Goal: Task Accomplishment & Management: Use online tool/utility

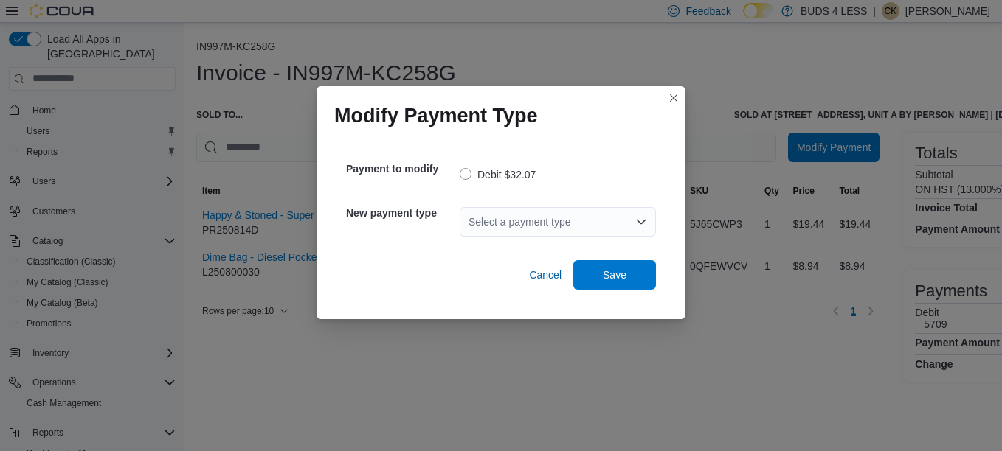
click at [528, 236] on div "Select a payment type" at bounding box center [558, 222] width 196 height 30
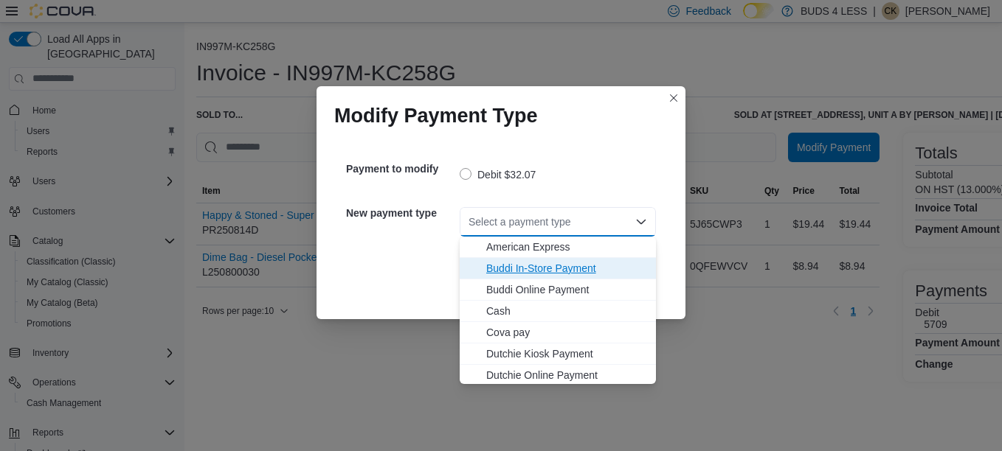
click at [527, 278] on button "Buddi In-Store Payment" at bounding box center [558, 268] width 196 height 21
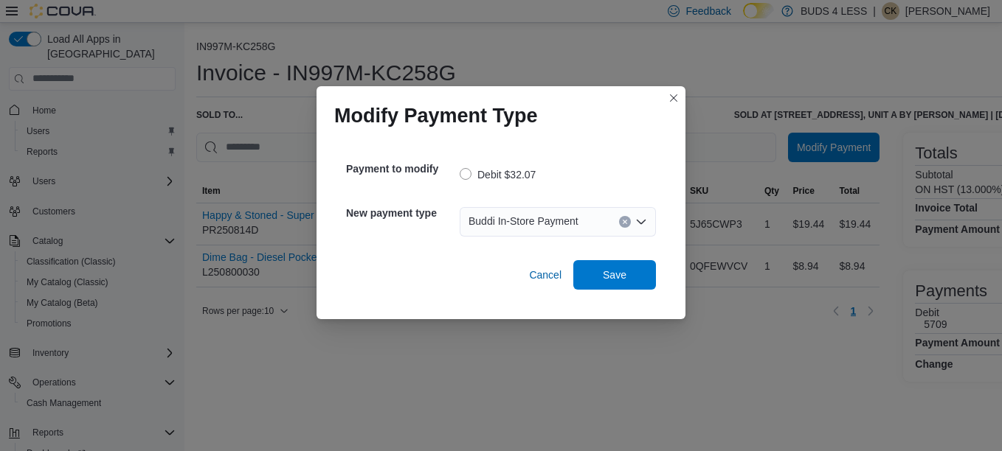
click at [515, 230] on span "Buddi In-Store Payment" at bounding box center [523, 221] width 110 height 18
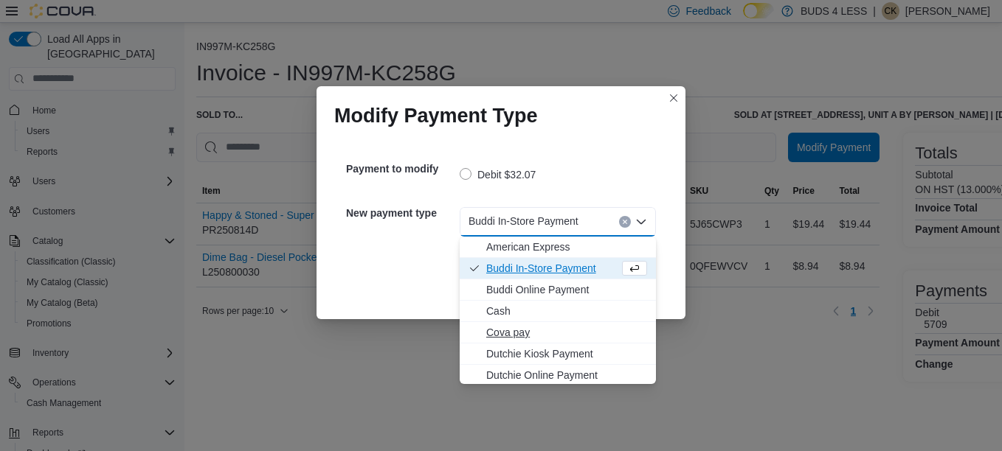
scroll to position [173, 0]
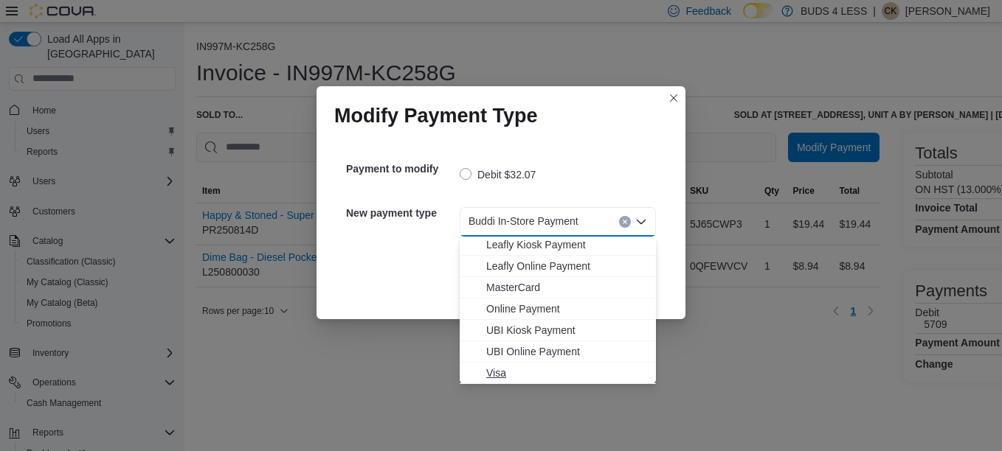
click at [501, 377] on span "Visa" at bounding box center [566, 373] width 161 height 15
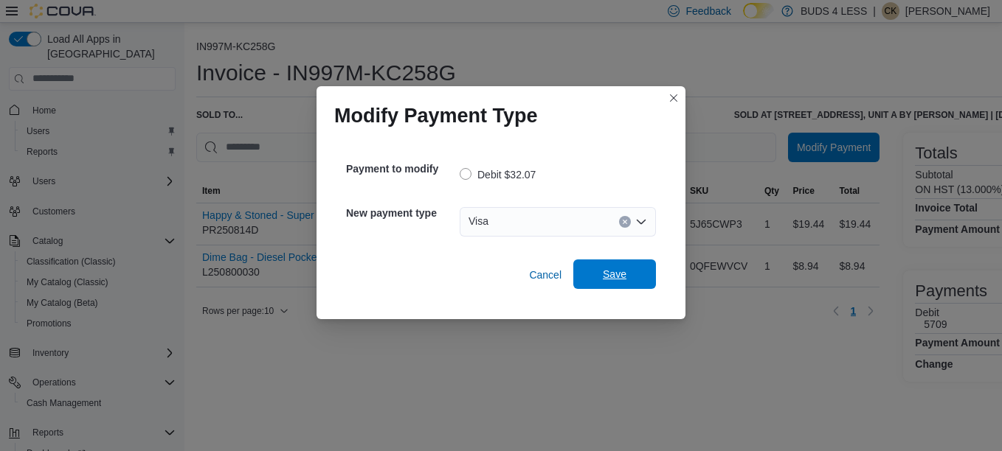
click at [606, 281] on span "Save" at bounding box center [615, 274] width 24 height 15
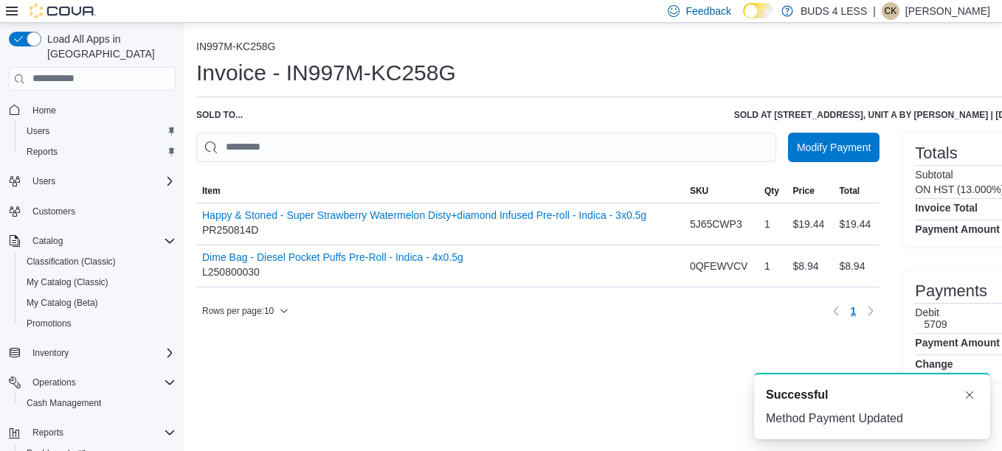
scroll to position [0, 0]
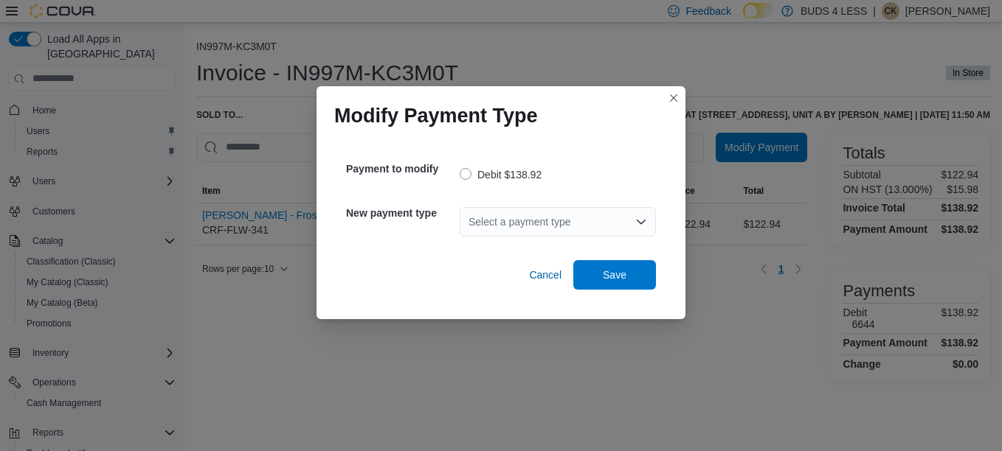
click at [518, 227] on div "Select a payment type" at bounding box center [558, 222] width 196 height 30
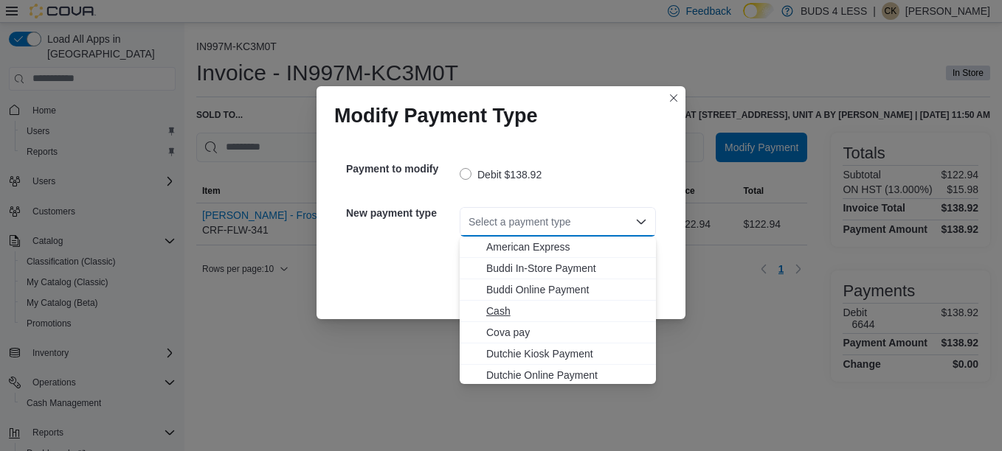
scroll to position [173, 0]
click at [499, 375] on span "Visa" at bounding box center [566, 373] width 161 height 15
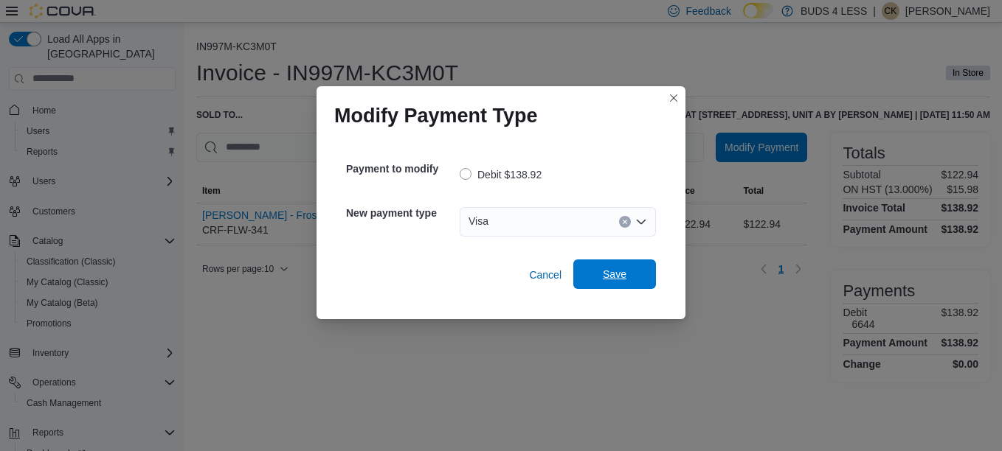
click at [610, 281] on span "Save" at bounding box center [615, 274] width 24 height 15
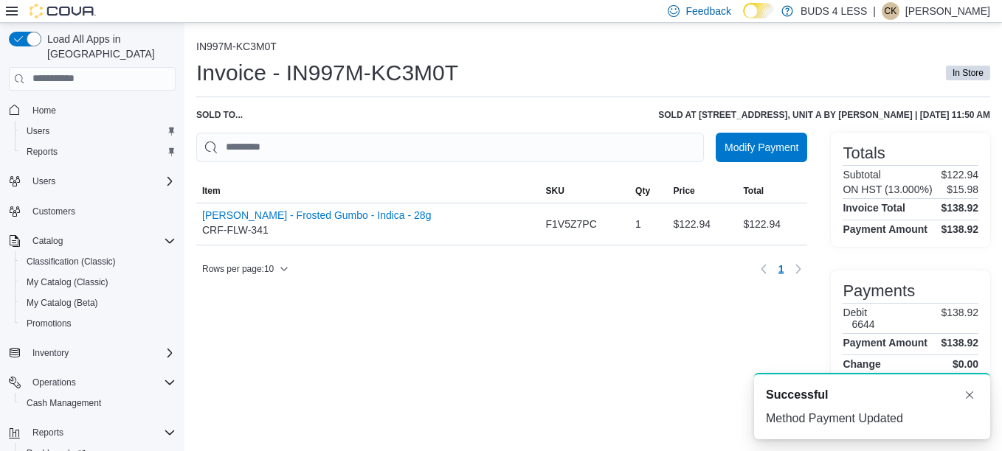
scroll to position [0, 0]
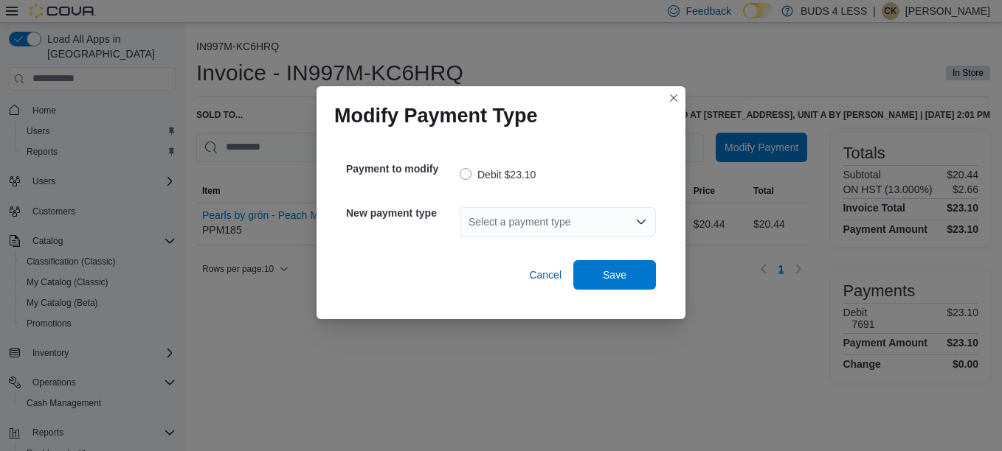
click at [491, 223] on div "Select a payment type" at bounding box center [558, 222] width 196 height 30
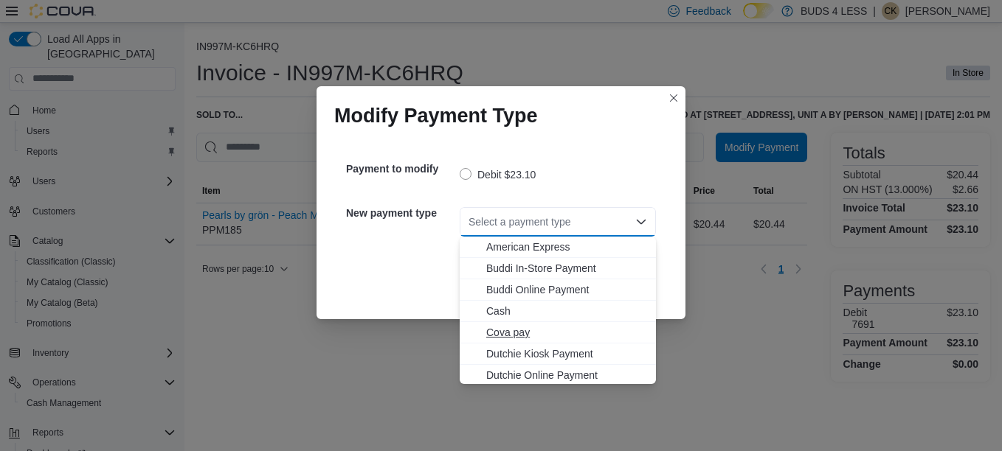
scroll to position [173, 0]
click at [498, 294] on span "MasterCard" at bounding box center [566, 287] width 161 height 15
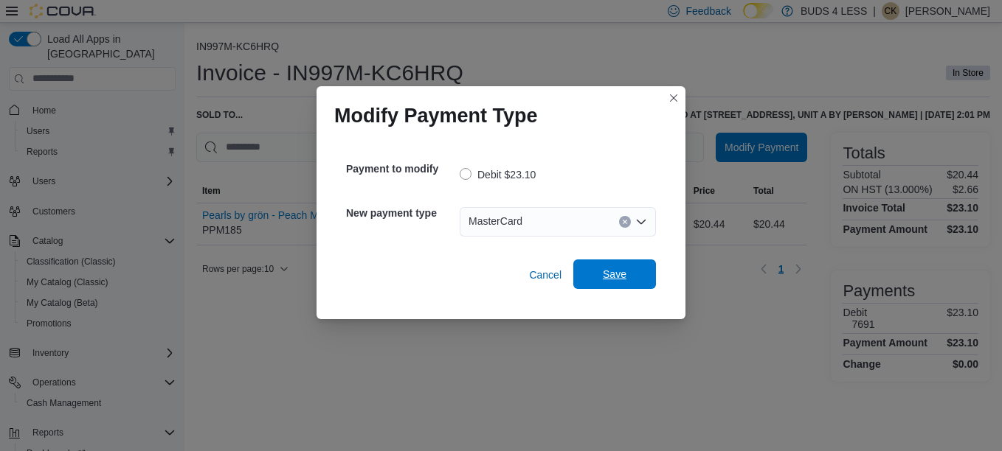
click at [615, 282] on span "Save" at bounding box center [615, 274] width 24 height 15
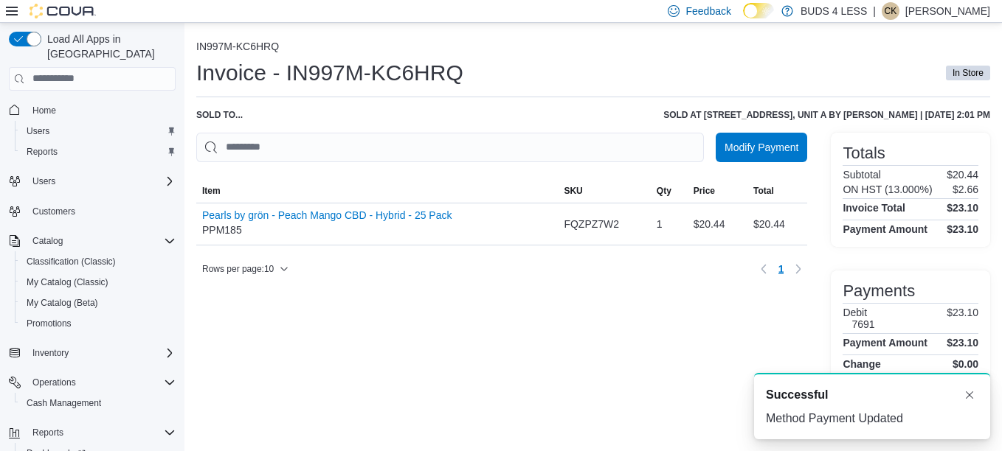
scroll to position [0, 0]
